Goal: Task Accomplishment & Management: Manage account settings

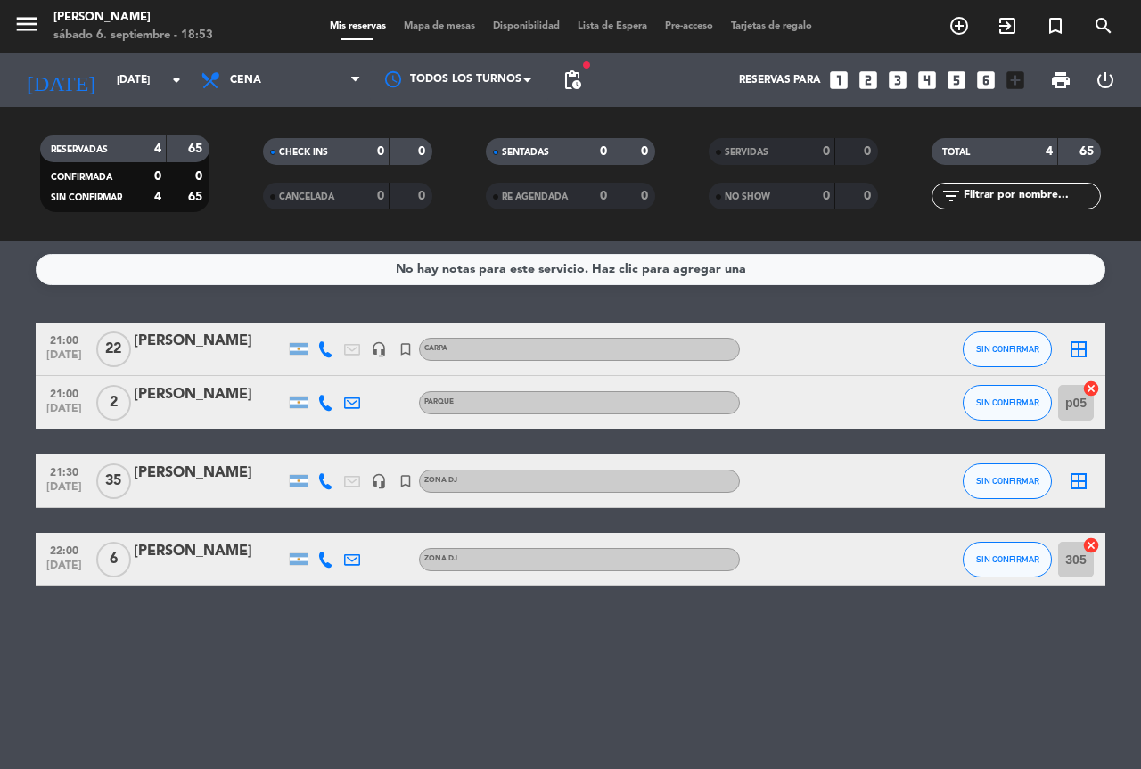
click at [334, 485] on div at bounding box center [325, 480] width 27 height 53
click at [328, 487] on icon at bounding box center [325, 481] width 16 height 16
click at [327, 484] on icon at bounding box center [325, 481] width 16 height 16
click at [0, 474] on bookings-row "21:00 [DATE] [PERSON_NAME] headset_mic turned_in_not Carpa SIN CONFIRMAR border…" at bounding box center [570, 455] width 1141 height 264
click at [751, 672] on div "No hay notas para este servicio. Haz clic para agregar una 21:00 [DATE] [PERSON…" at bounding box center [570, 505] width 1141 height 528
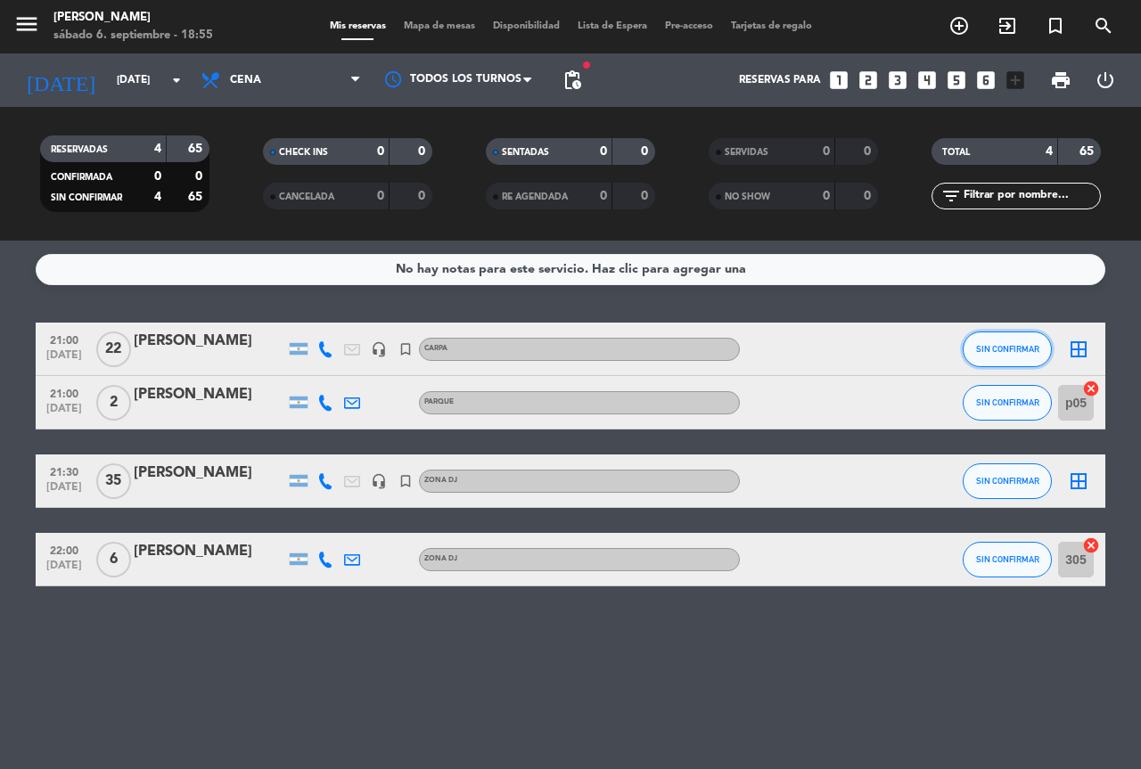
click at [1003, 347] on span "SIN CONFIRMAR" at bounding box center [1007, 349] width 63 height 10
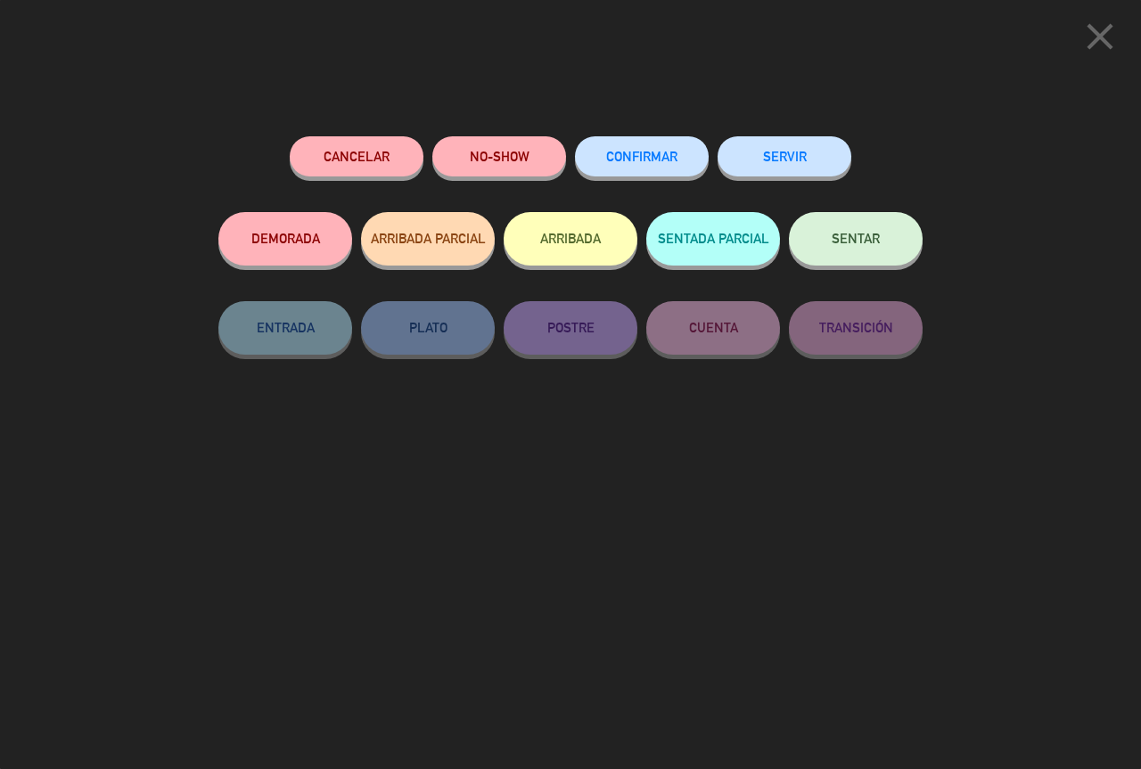
click at [670, 167] on button "CONFIRMAR" at bounding box center [642, 156] width 134 height 40
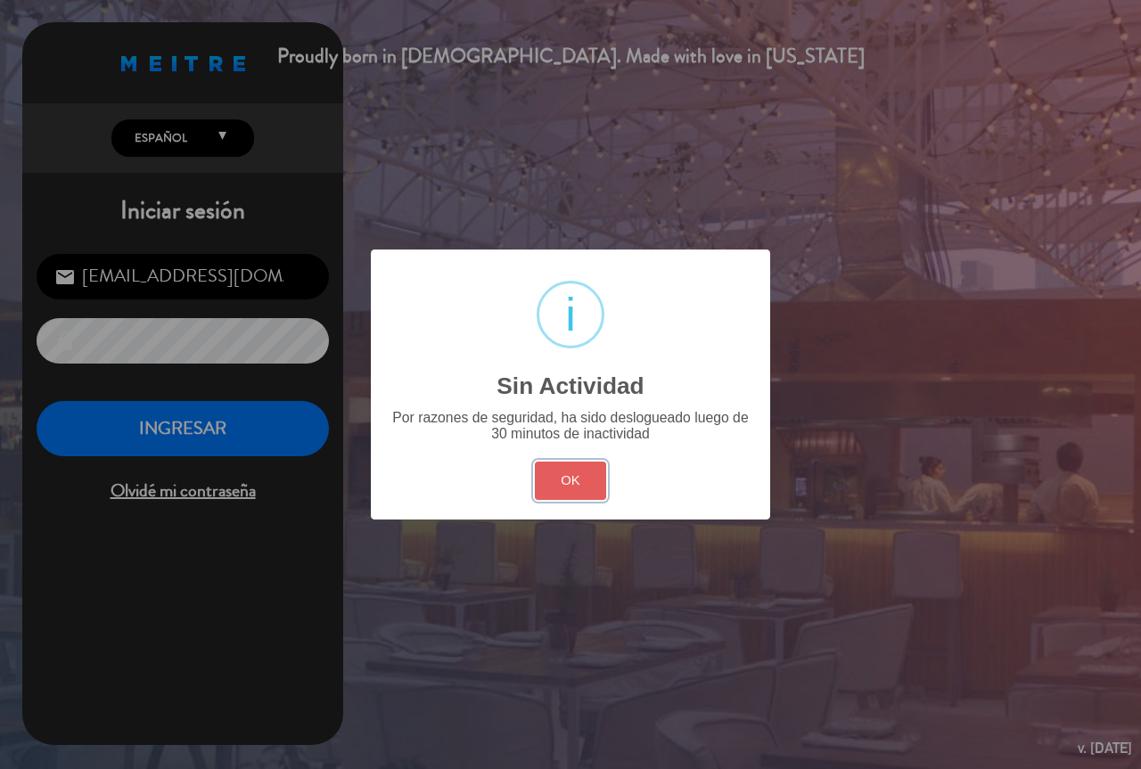
click at [557, 491] on button "OK" at bounding box center [571, 481] width 72 height 38
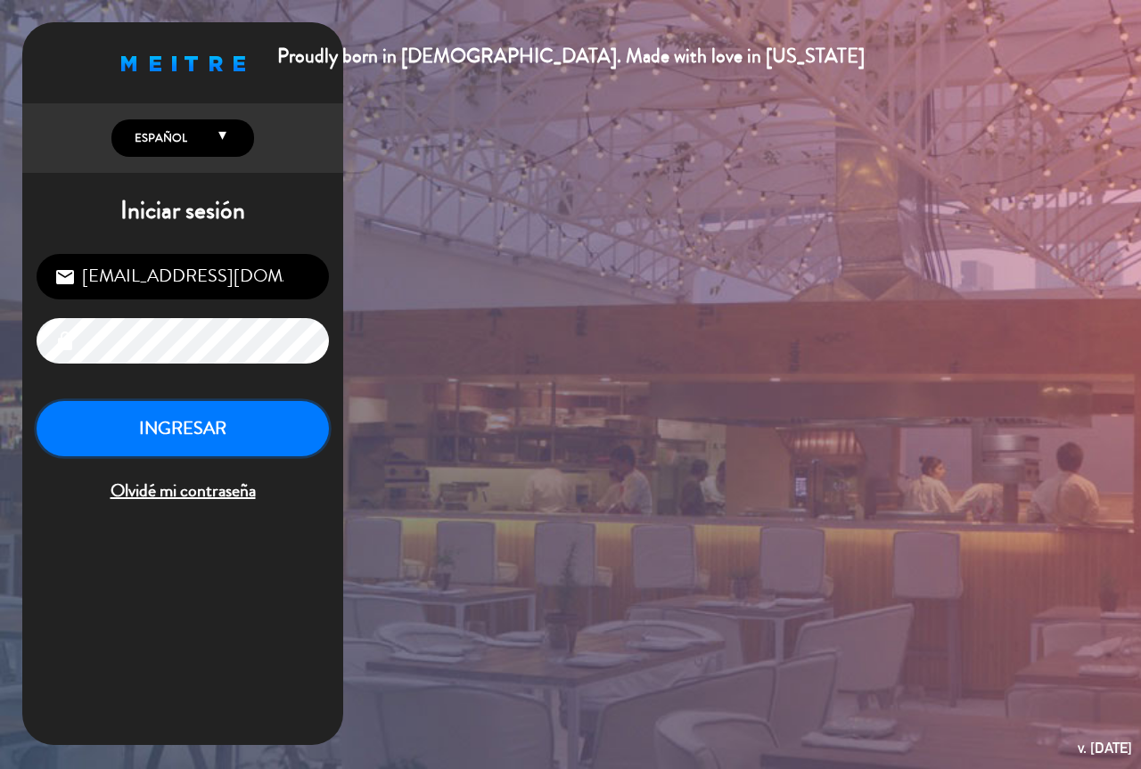
click at [193, 425] on button "INGRESAR" at bounding box center [183, 429] width 292 height 56
